Goal: Book appointment/travel/reservation

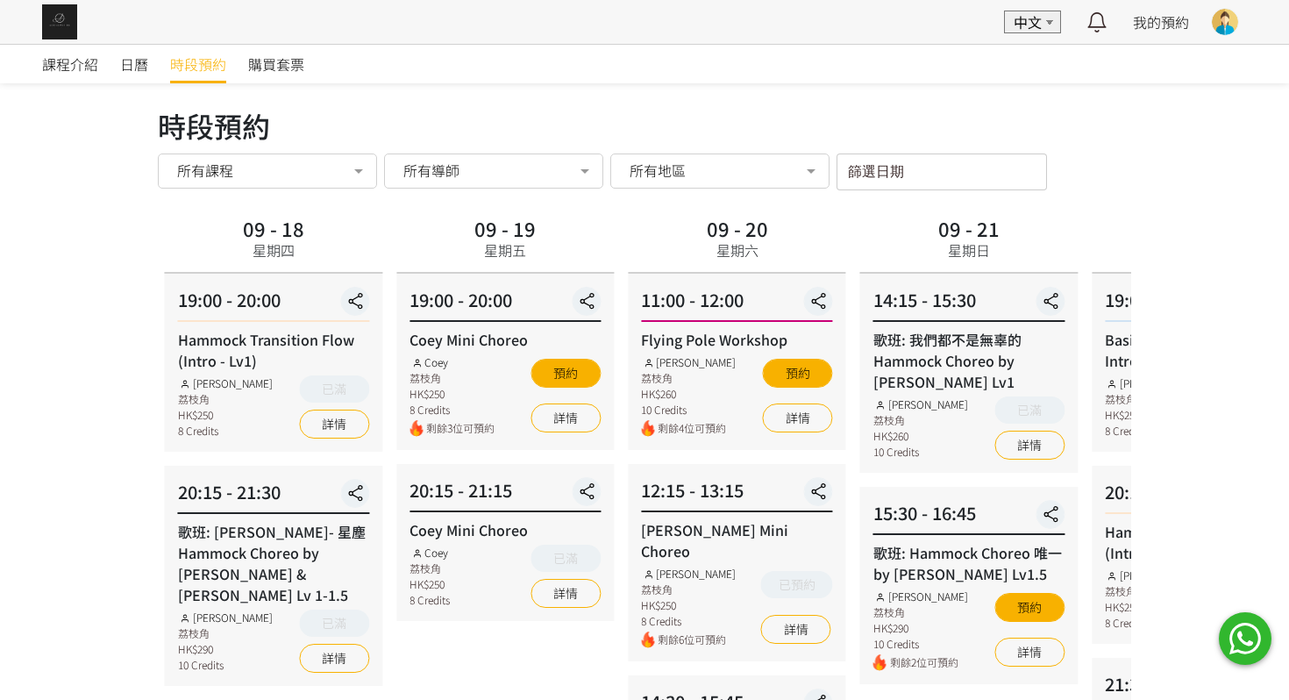
scroll to position [259, 0]
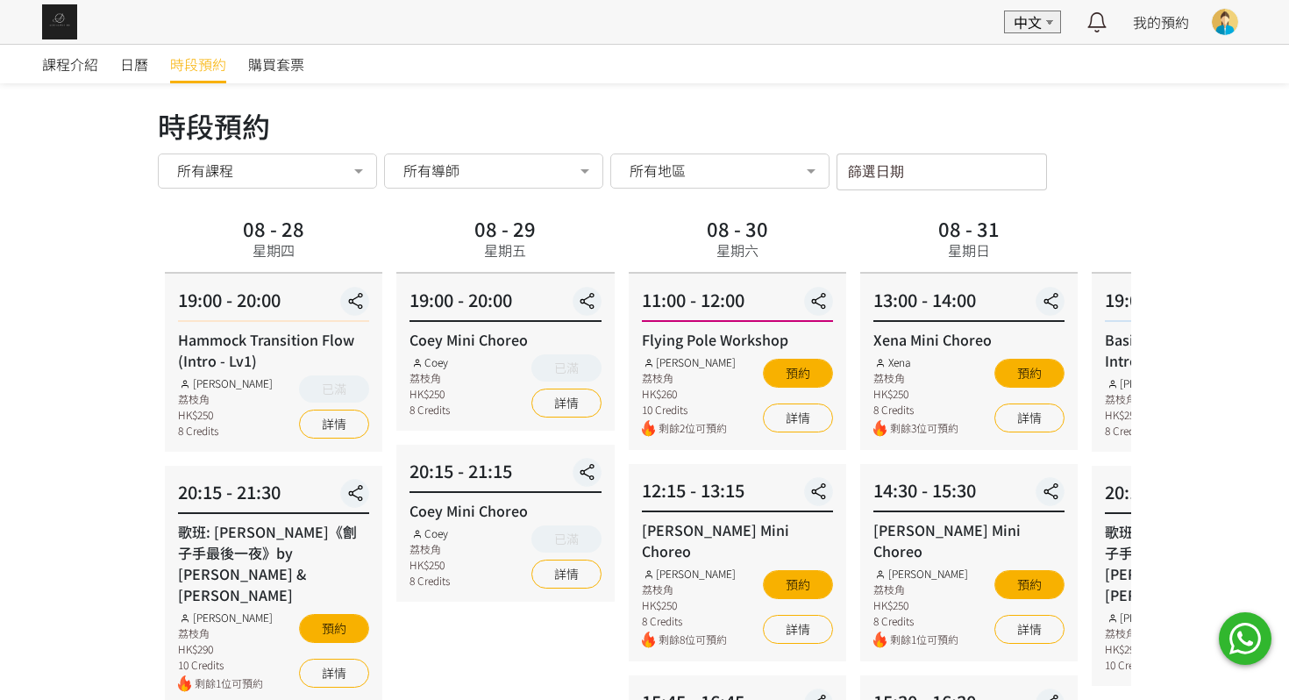
click at [901, 164] on input "篩選日期" at bounding box center [941, 171] width 210 height 37
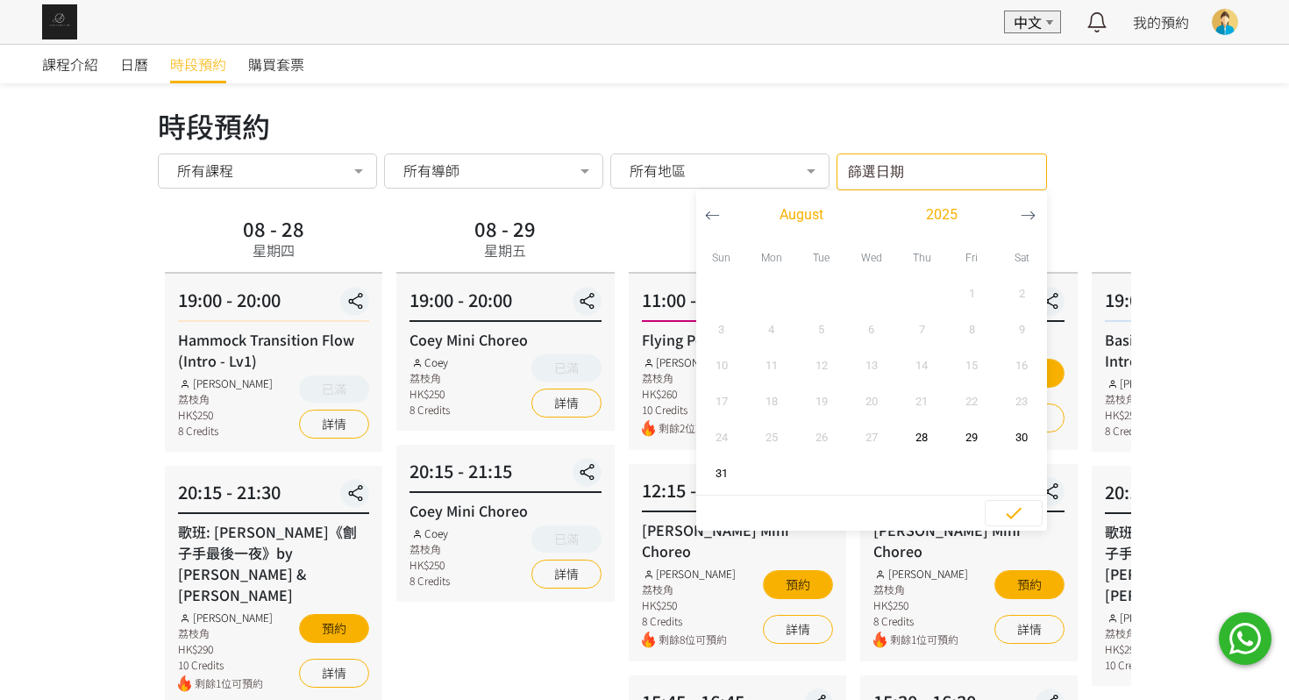
click at [1018, 202] on button "button" at bounding box center [1028, 214] width 32 height 49
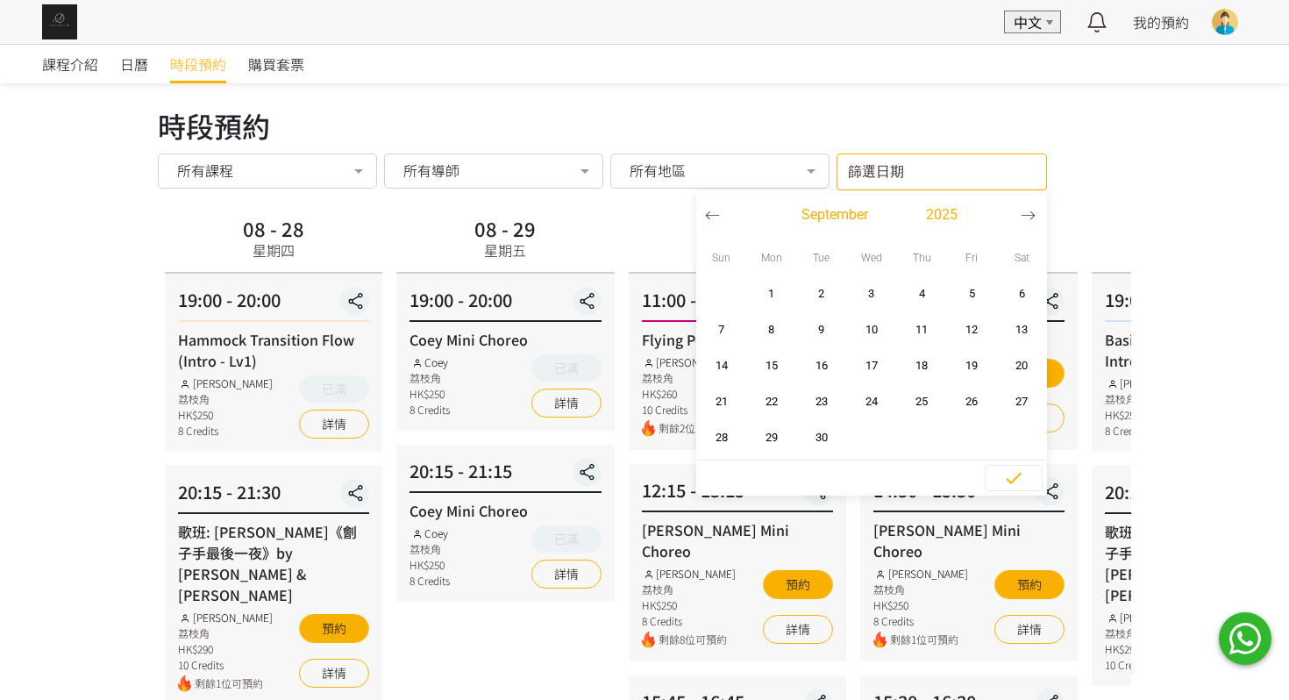
click at [1018, 202] on button "button" at bounding box center [1028, 214] width 32 height 49
click at [918, 288] on span "2" at bounding box center [921, 294] width 39 height 18
type input "2025-10-02 - ..."
